Goal: Communication & Community: Answer question/provide support

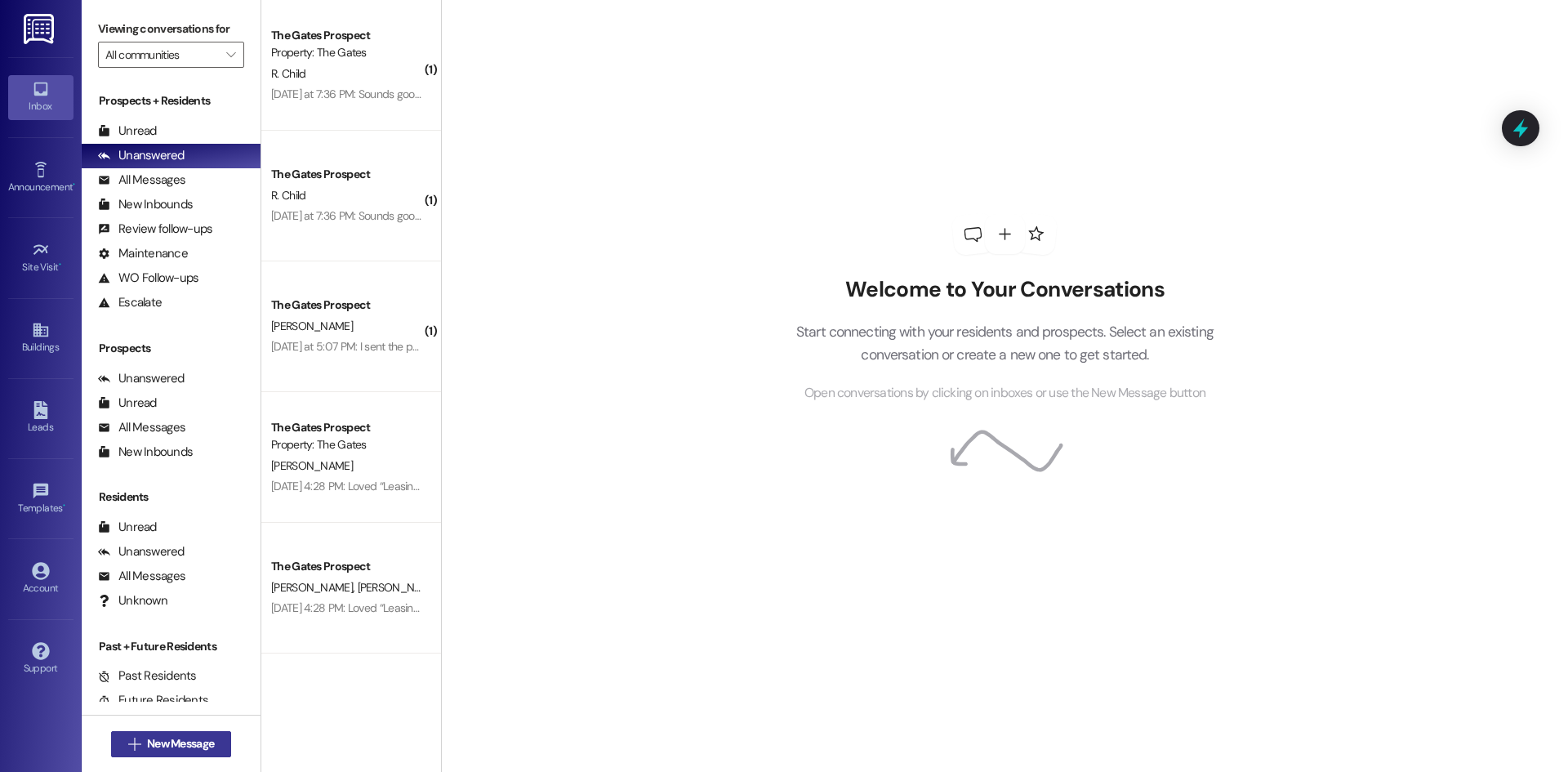
click at [178, 742] on span "New Message" at bounding box center [180, 744] width 67 height 17
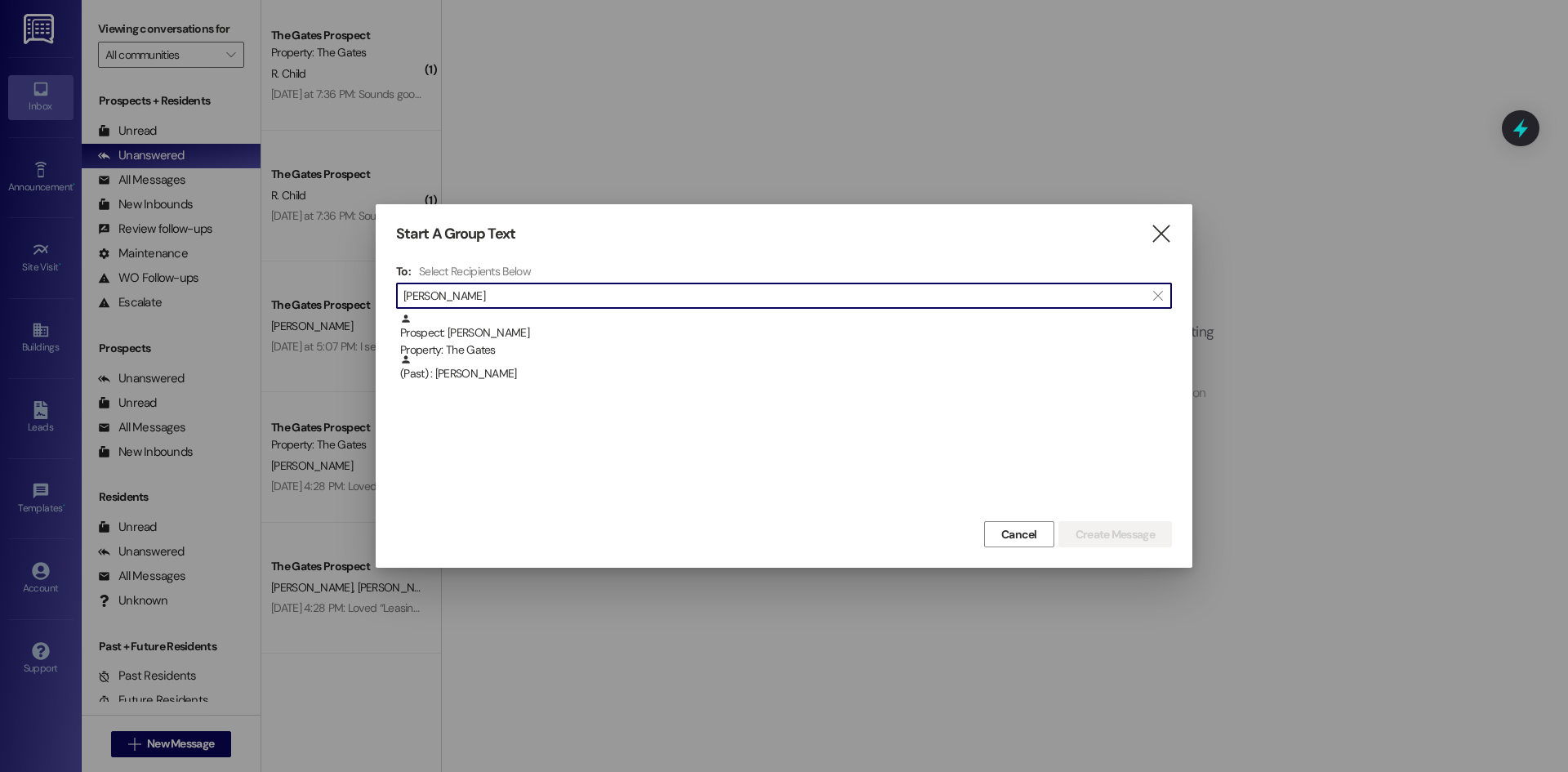
type input "[PERSON_NAME]"
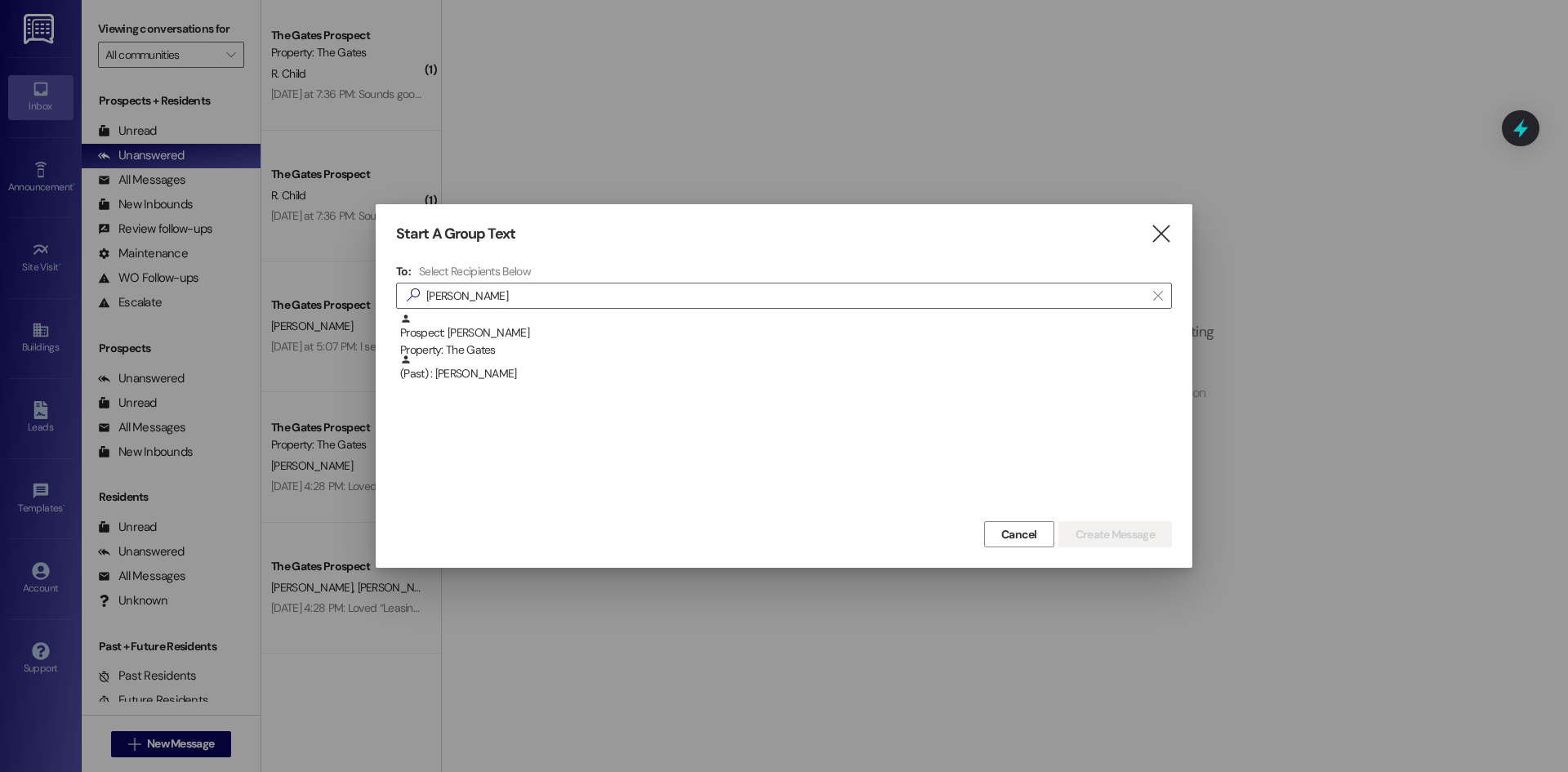
click at [682, 334] on div "Prospect: [PERSON_NAME] Property: The Gates" at bounding box center [786, 336] width 772 height 46
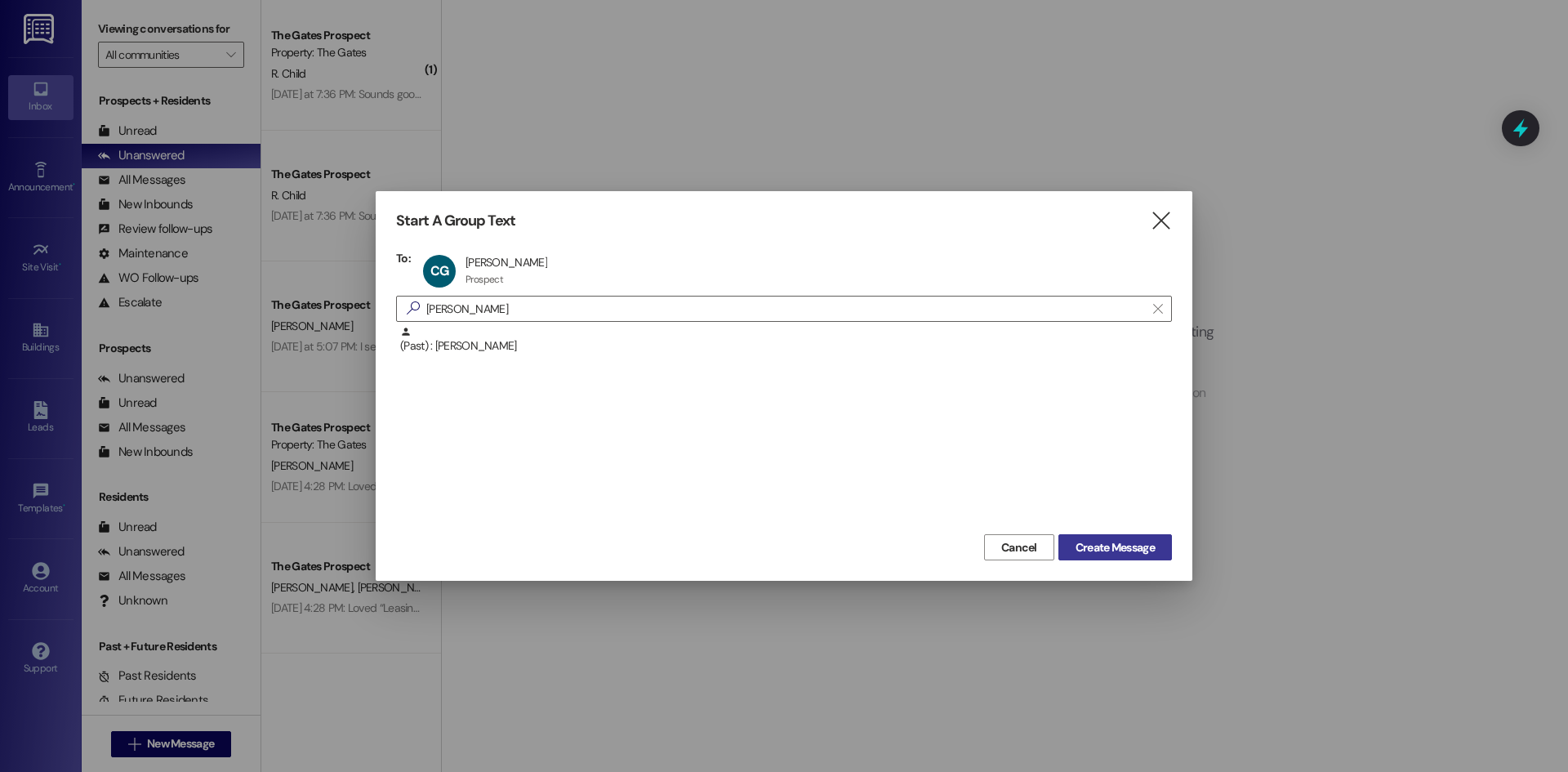
click at [1144, 546] on span "Create Message" at bounding box center [1115, 548] width 79 height 17
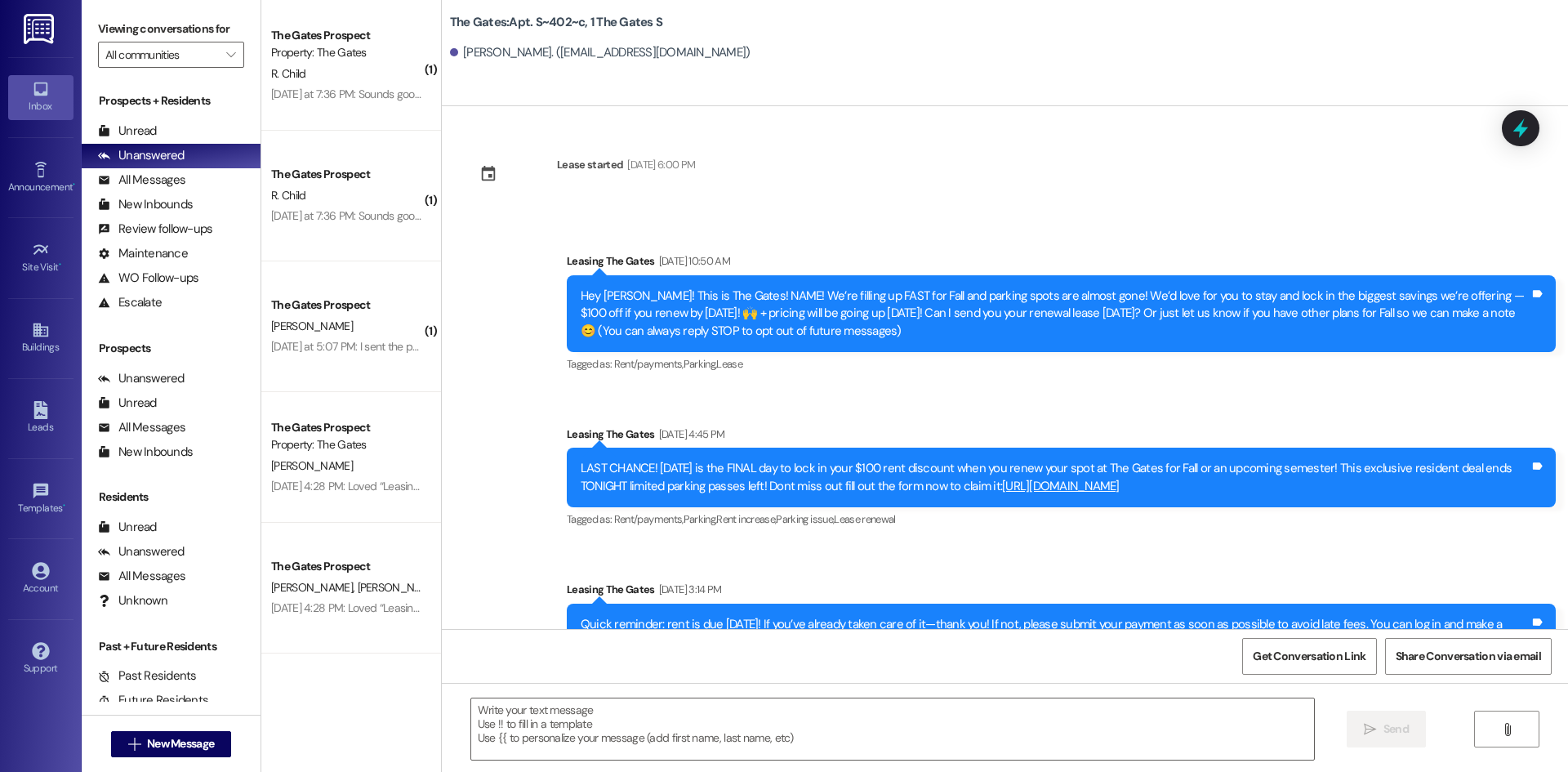
scroll to position [5928, 0]
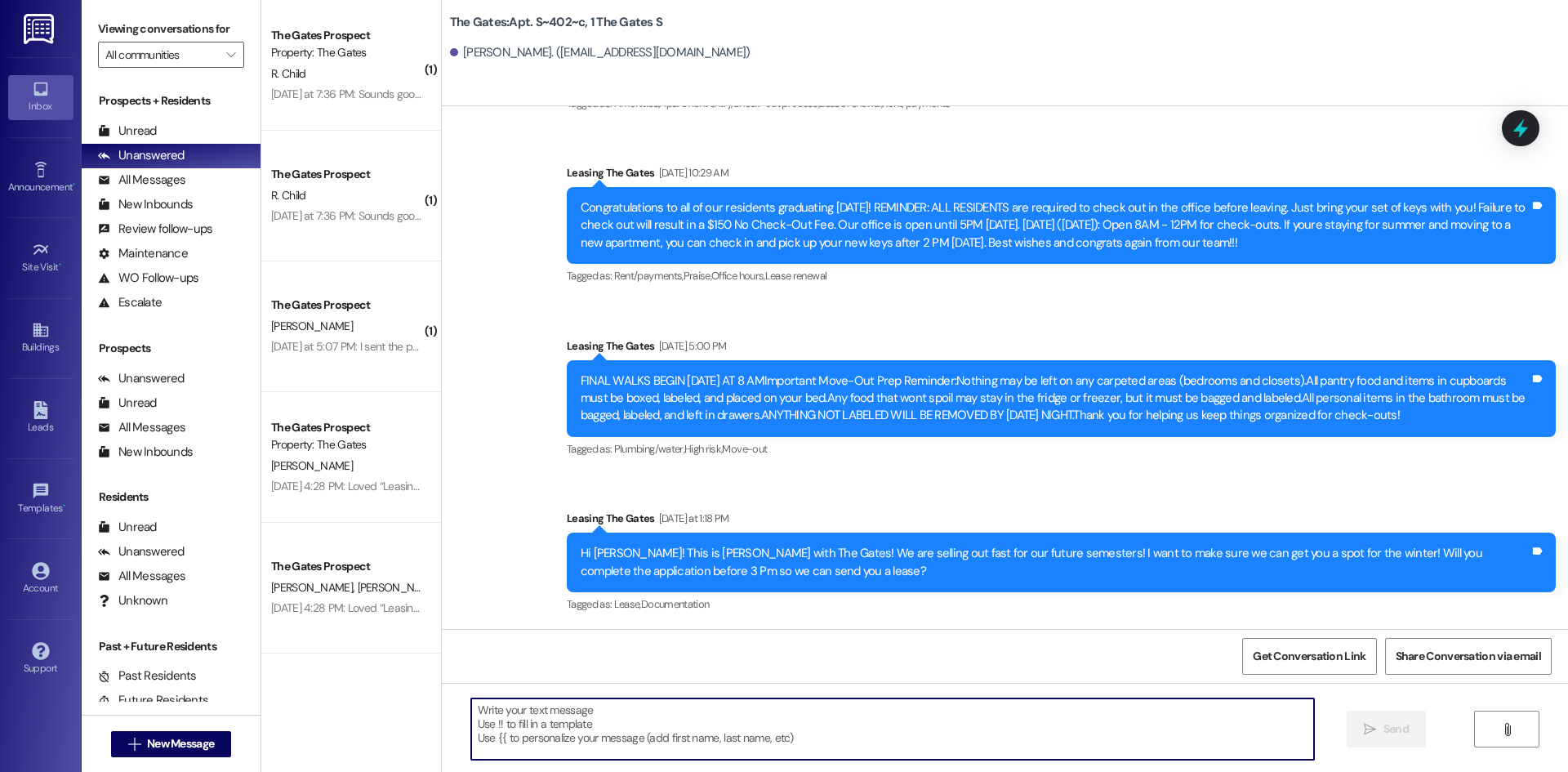
click at [601, 732] on textarea at bounding box center [892, 729] width 843 height 61
click at [614, 726] on textarea at bounding box center [892, 729] width 843 height 61
